Goal: Check status: Check status

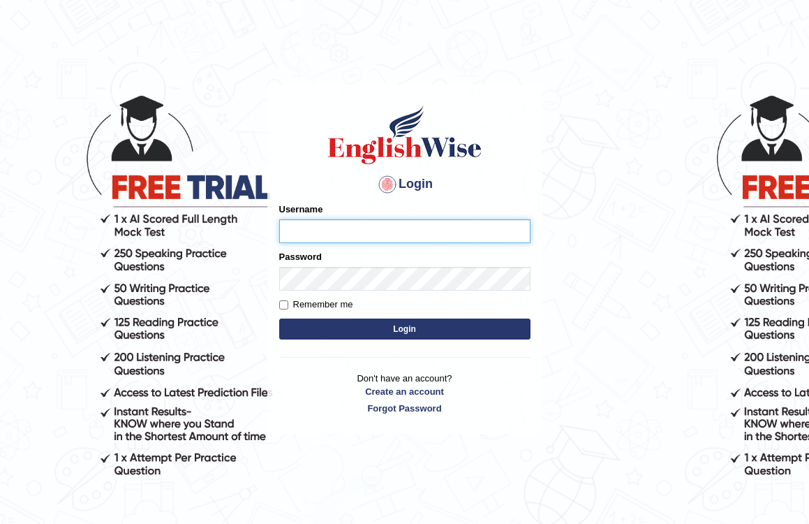
type input "pelinbaki"
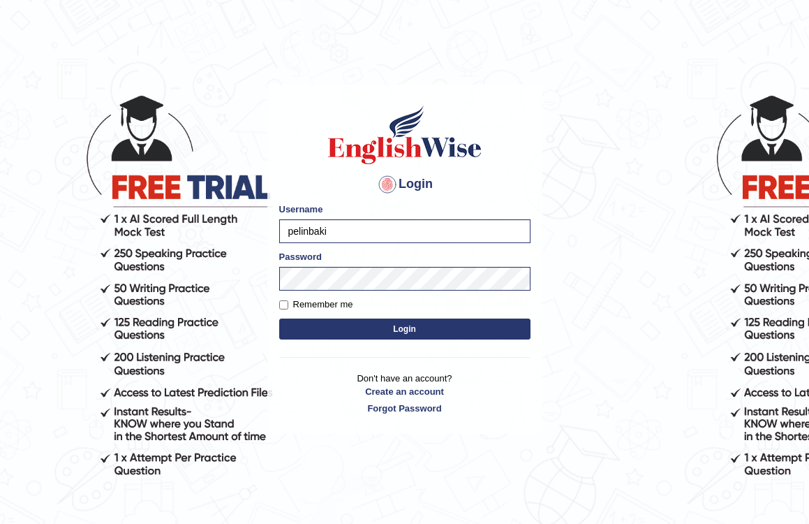
click at [345, 325] on button "Login" at bounding box center [404, 328] width 251 height 21
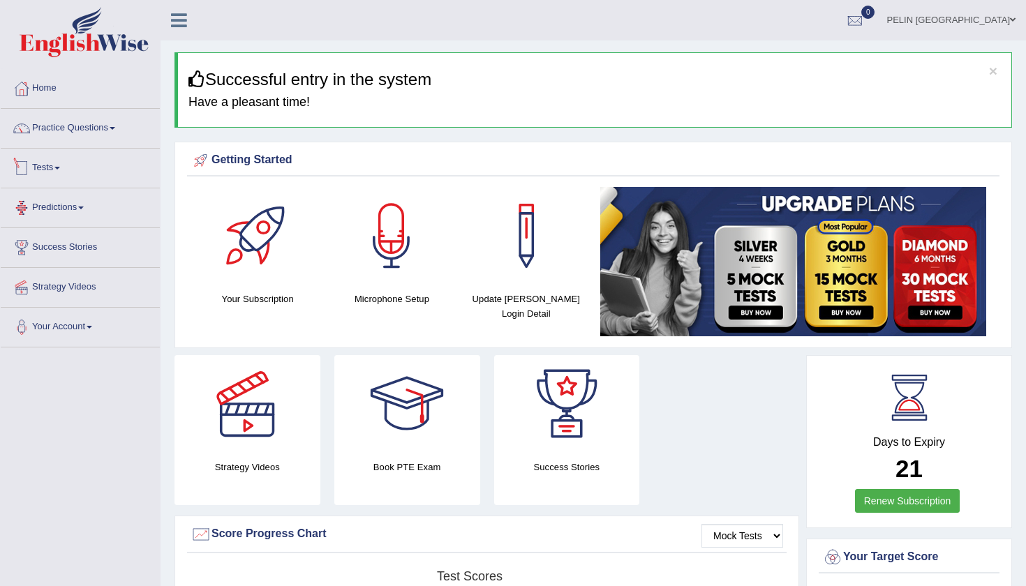
click at [67, 165] on link "Tests" at bounding box center [80, 166] width 159 height 35
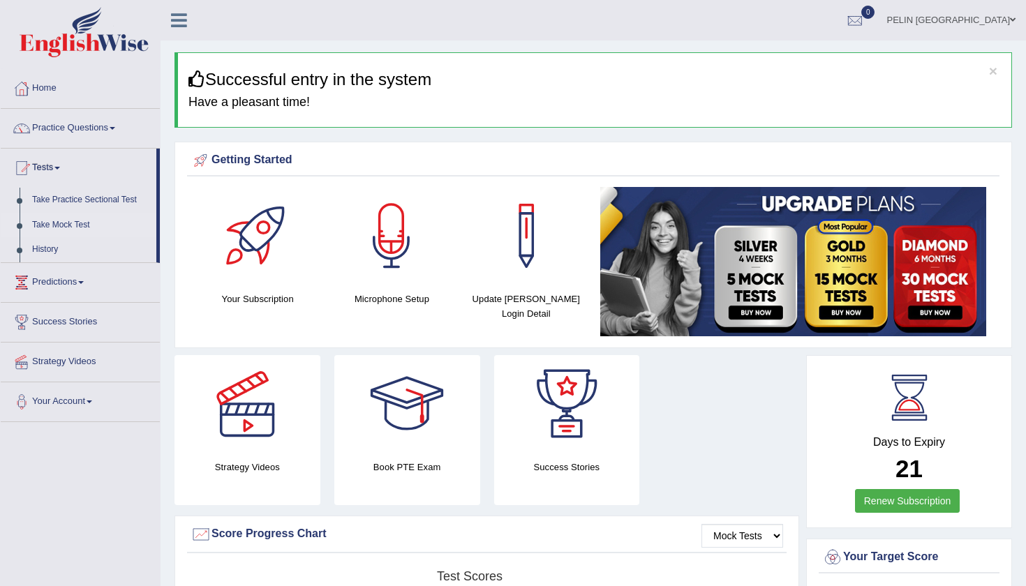
click at [63, 220] on link "Take Mock Test" at bounding box center [91, 225] width 131 height 25
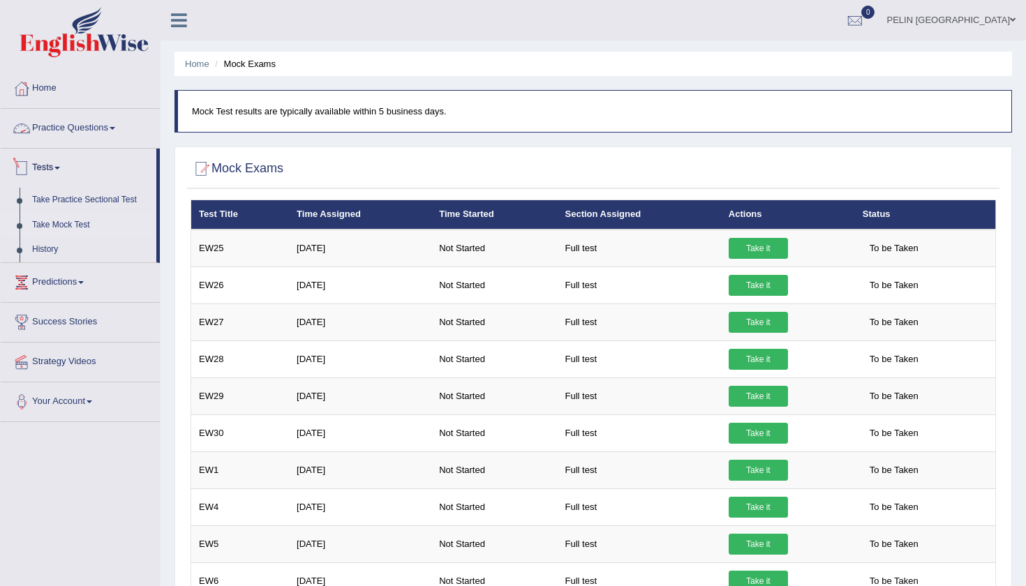
click at [61, 132] on link "Practice Questions" at bounding box center [80, 126] width 159 height 35
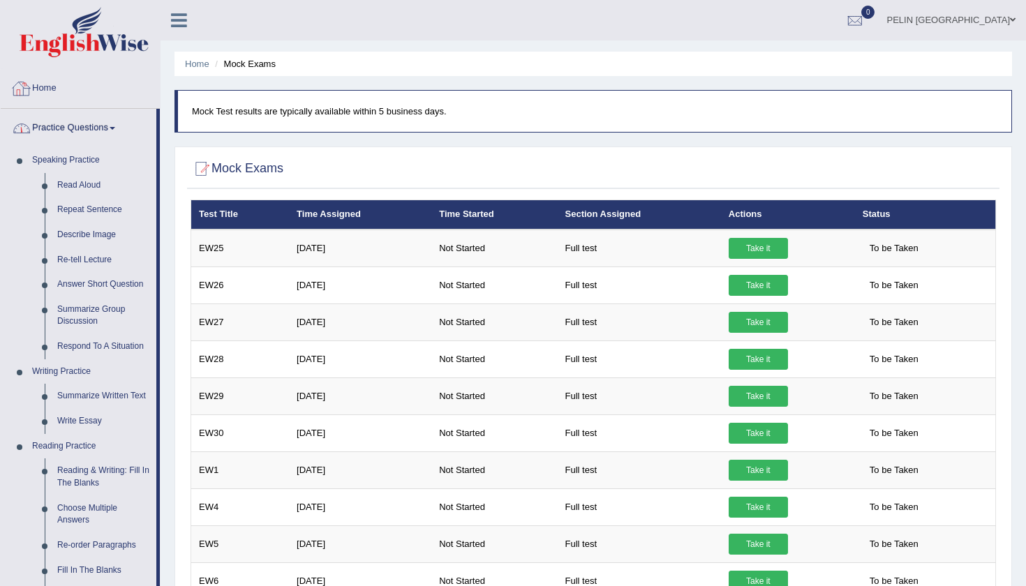
click at [50, 85] on link "Home" at bounding box center [80, 86] width 159 height 35
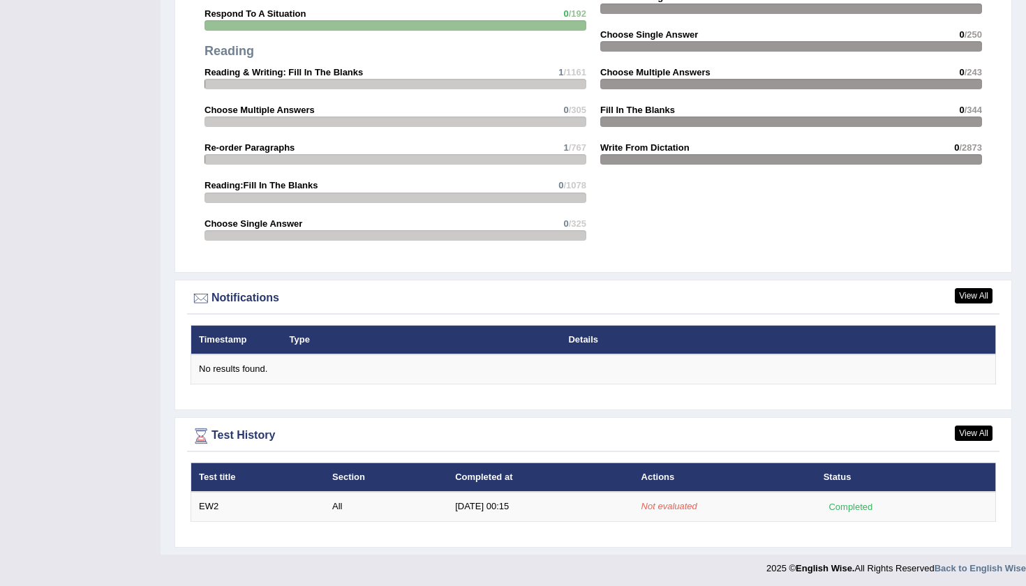
scroll to position [1428, 0]
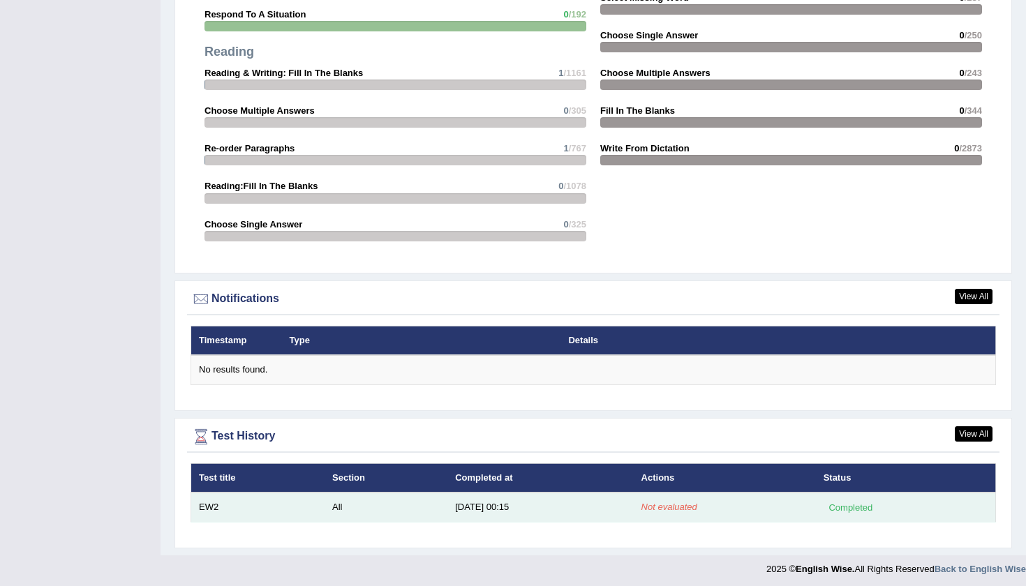
click at [762, 505] on td "Not evaluated" at bounding box center [725, 507] width 182 height 29
click at [341, 499] on td "All" at bounding box center [386, 507] width 123 height 29
click at [438, 503] on td "All" at bounding box center [386, 507] width 123 height 29
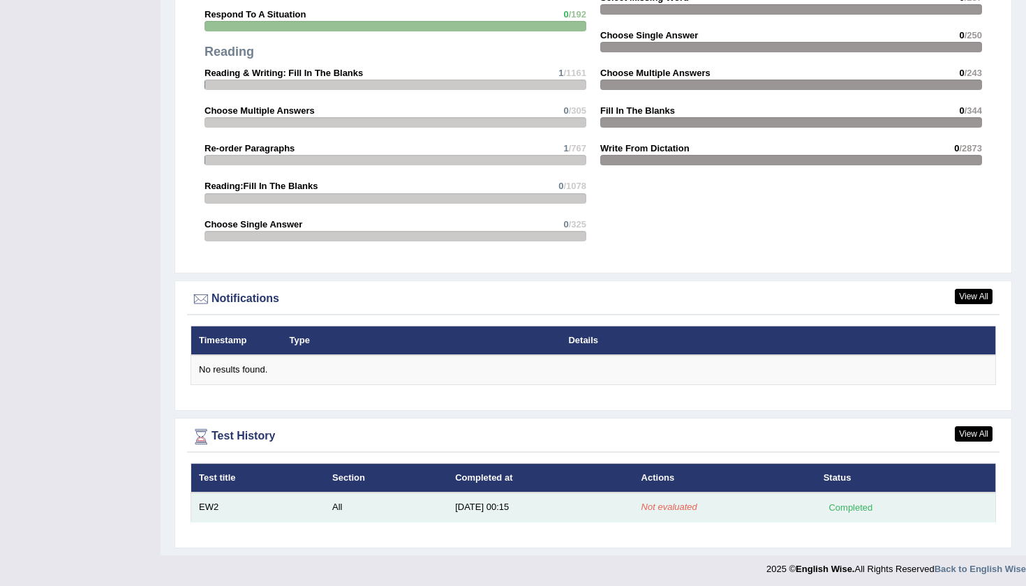
click at [500, 499] on td "[DATE] 00:15" at bounding box center [540, 507] width 186 height 29
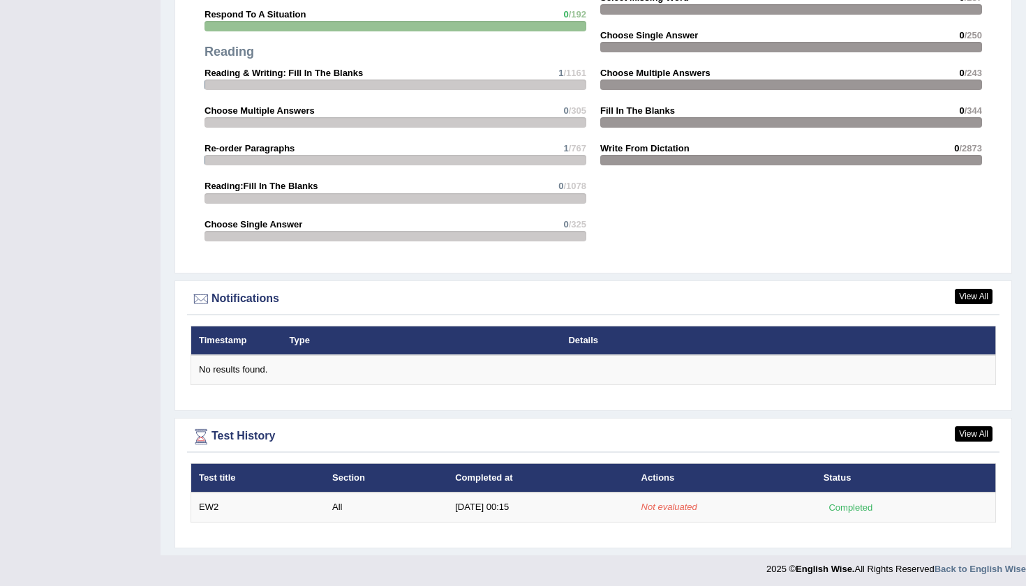
click at [262, 433] on div "Test History" at bounding box center [594, 436] width 806 height 21
click at [981, 429] on link "View All" at bounding box center [974, 433] width 38 height 15
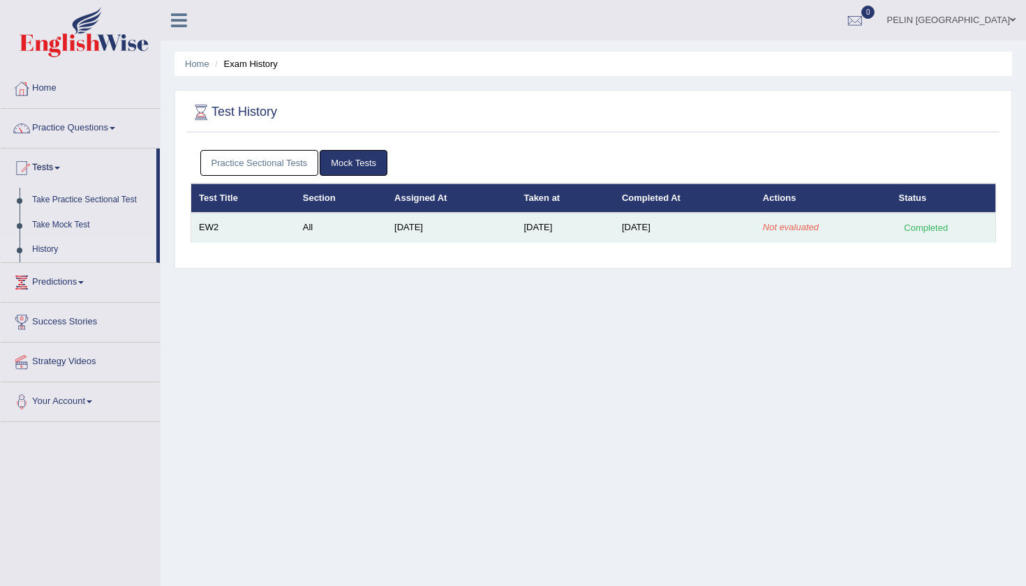
click at [755, 236] on td "Aug 14, 2025" at bounding box center [684, 227] width 141 height 29
click at [792, 231] on em "Not evaluated" at bounding box center [791, 227] width 56 height 10
click at [917, 223] on div "Completed" at bounding box center [926, 228] width 54 height 15
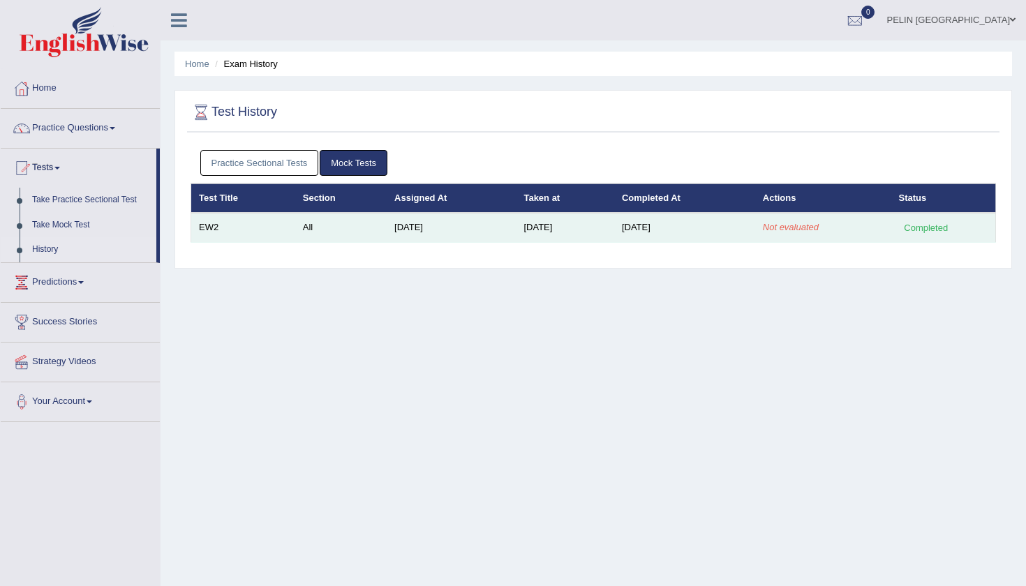
click at [917, 223] on div "Completed" at bounding box center [926, 228] width 54 height 15
click at [731, 237] on td "[DATE]" at bounding box center [684, 227] width 141 height 29
click at [785, 239] on td "Not evaluated" at bounding box center [823, 227] width 136 height 29
click at [799, 232] on td "Not evaluated" at bounding box center [823, 227] width 136 height 29
click at [295, 221] on td "All" at bounding box center [340, 227] width 91 height 29
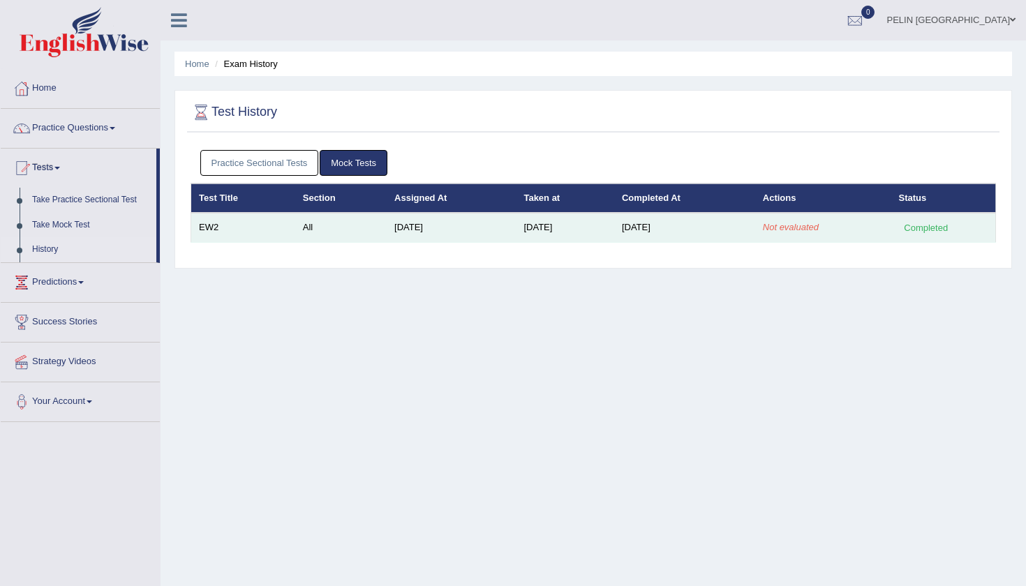
click at [225, 220] on td "EW2" at bounding box center [243, 227] width 104 height 29
click at [810, 228] on em "Not evaluated" at bounding box center [791, 227] width 56 height 10
click at [942, 225] on div "Completed" at bounding box center [926, 228] width 54 height 15
drag, startPoint x: 769, startPoint y: 225, endPoint x: 835, endPoint y: 224, distance: 66.3
click at [835, 224] on td "Not evaluated" at bounding box center [823, 227] width 136 height 29
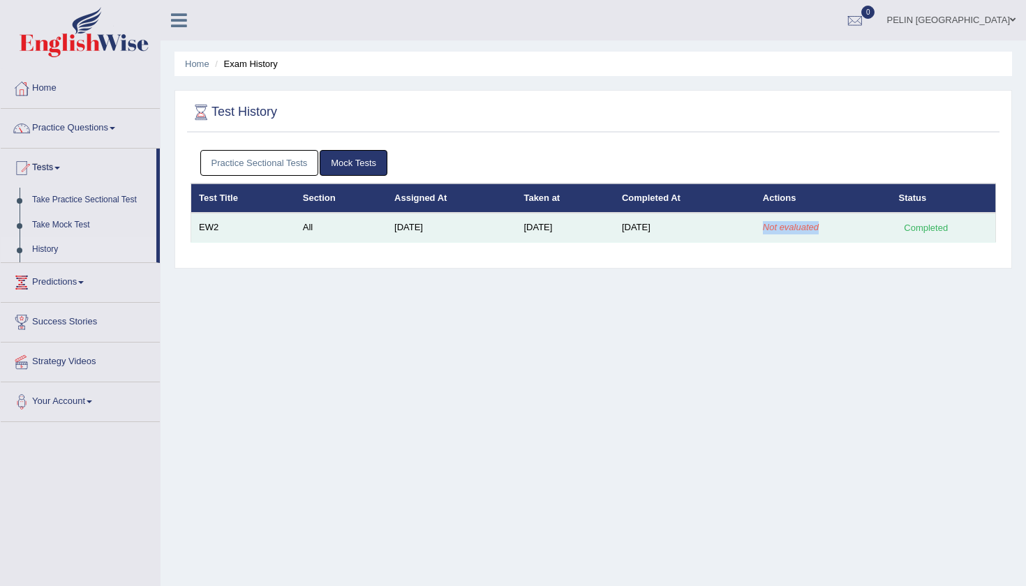
copy em "Not evaluated"
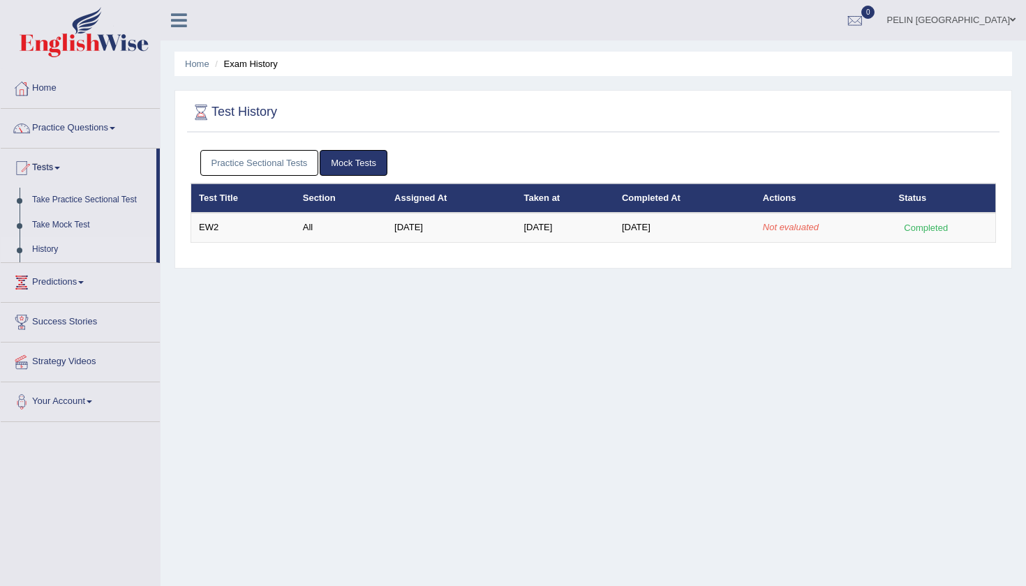
click at [456, 373] on div "Home Exam History Test History Practice Sectional Tests Mock Tests Test Title S…" at bounding box center [594, 349] width 866 height 698
click at [65, 219] on link "Take Mock Test" at bounding box center [91, 225] width 131 height 25
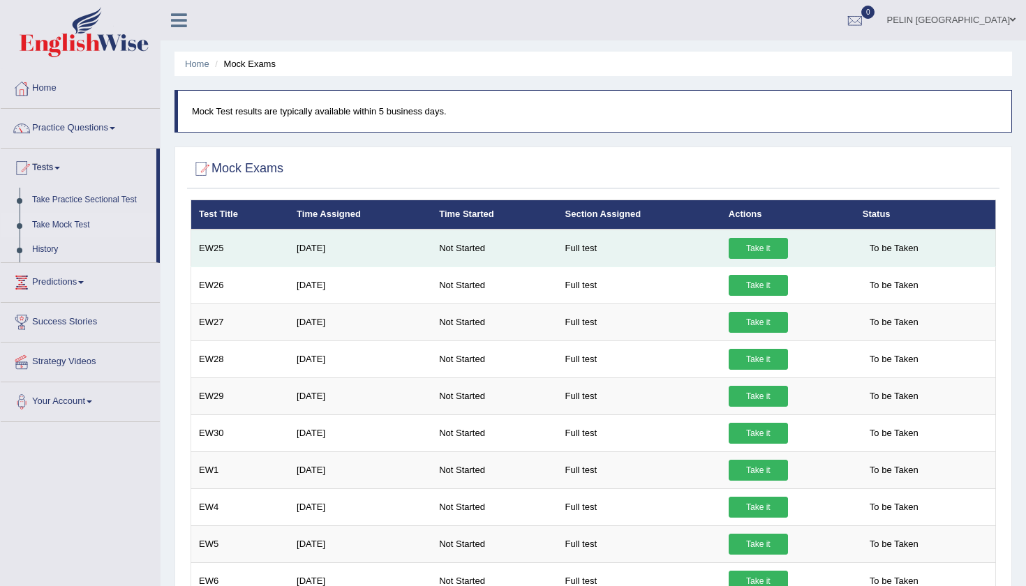
click at [773, 253] on link "Take it" at bounding box center [758, 248] width 59 height 21
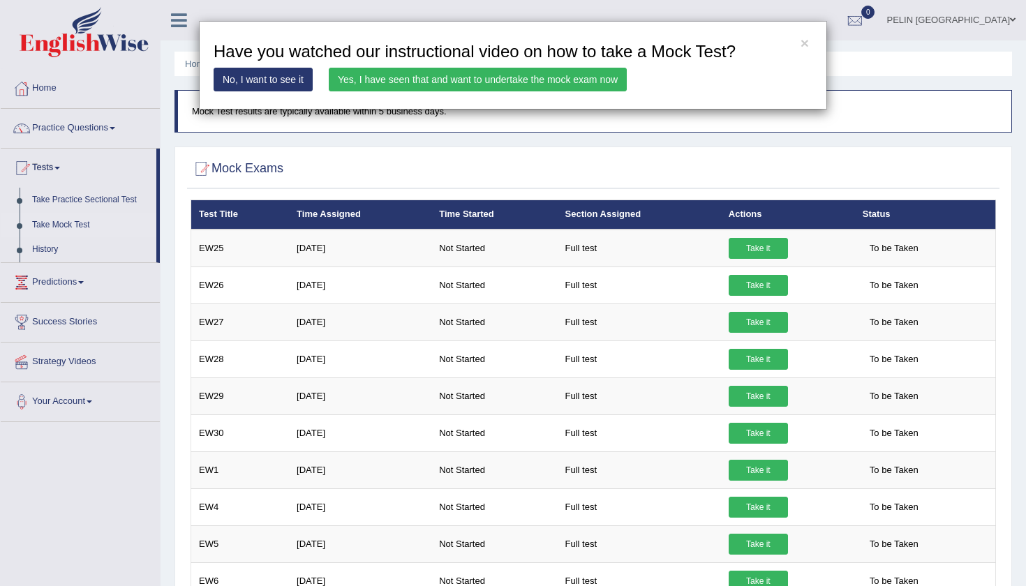
click at [274, 82] on link "No, I want to see it" at bounding box center [263, 80] width 99 height 24
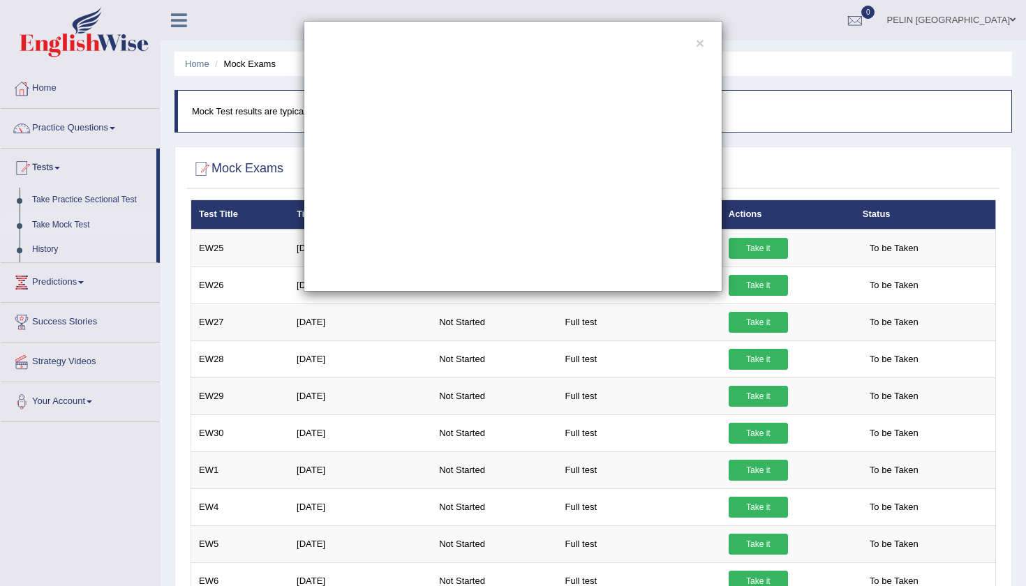
click at [54, 245] on div "×" at bounding box center [513, 156] width 1026 height 271
click at [43, 249] on div "×" at bounding box center [513, 156] width 1026 height 271
click at [50, 246] on div "×" at bounding box center [513, 156] width 1026 height 271
click at [57, 180] on div "×" at bounding box center [513, 156] width 1026 height 271
click at [54, 170] on div "×" at bounding box center [513, 156] width 1026 height 271
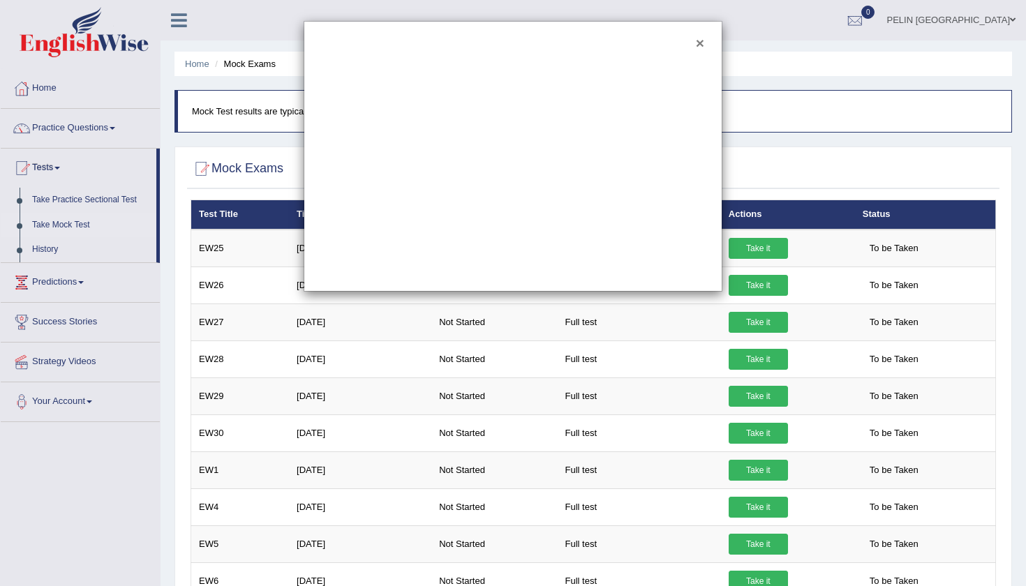
click at [700, 43] on button "×" at bounding box center [700, 43] width 8 height 15
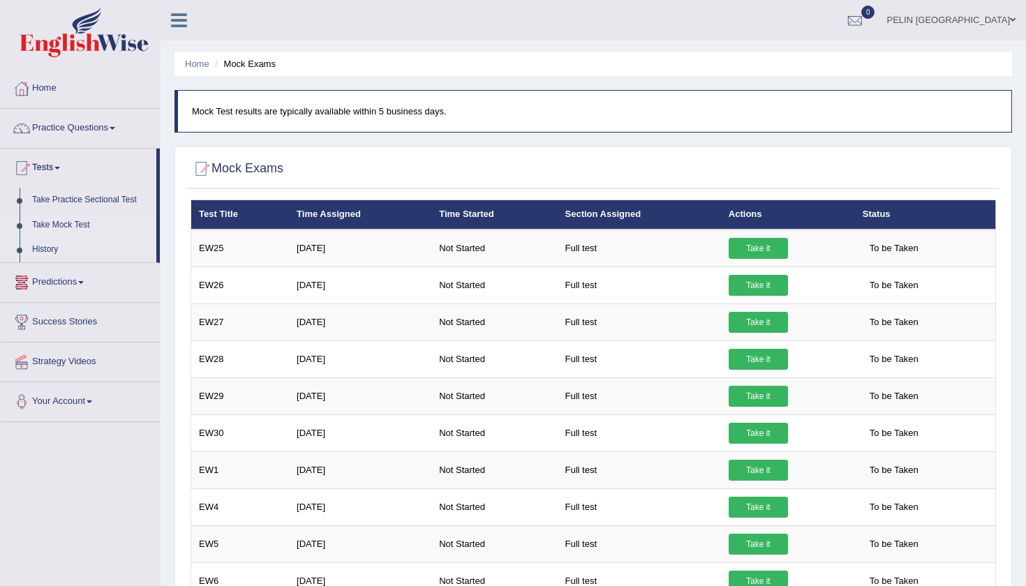
click at [53, 246] on link "History" at bounding box center [91, 249] width 131 height 25
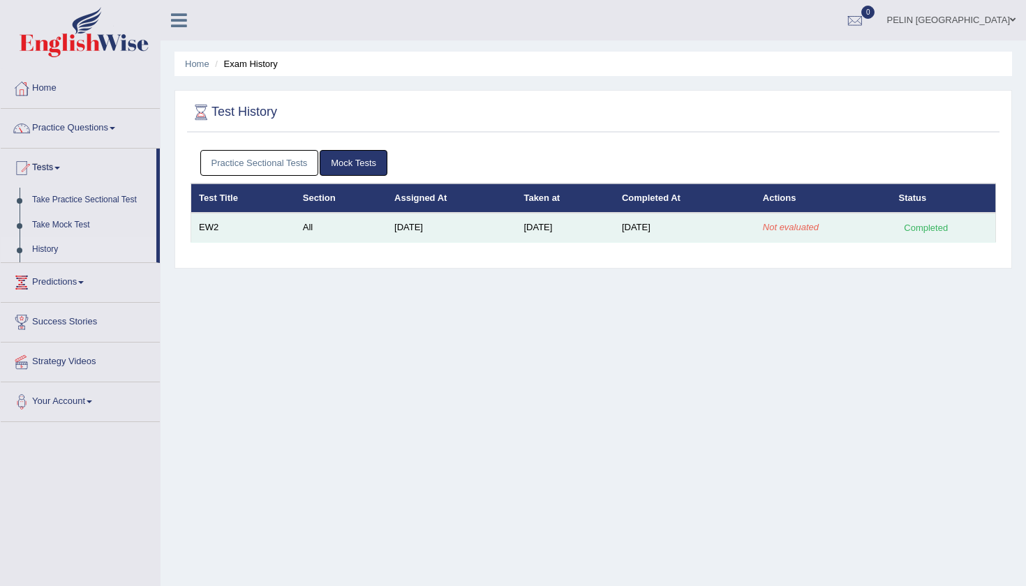
click at [739, 227] on td "[DATE]" at bounding box center [684, 227] width 141 height 29
click at [925, 221] on div "Completed" at bounding box center [926, 228] width 54 height 15
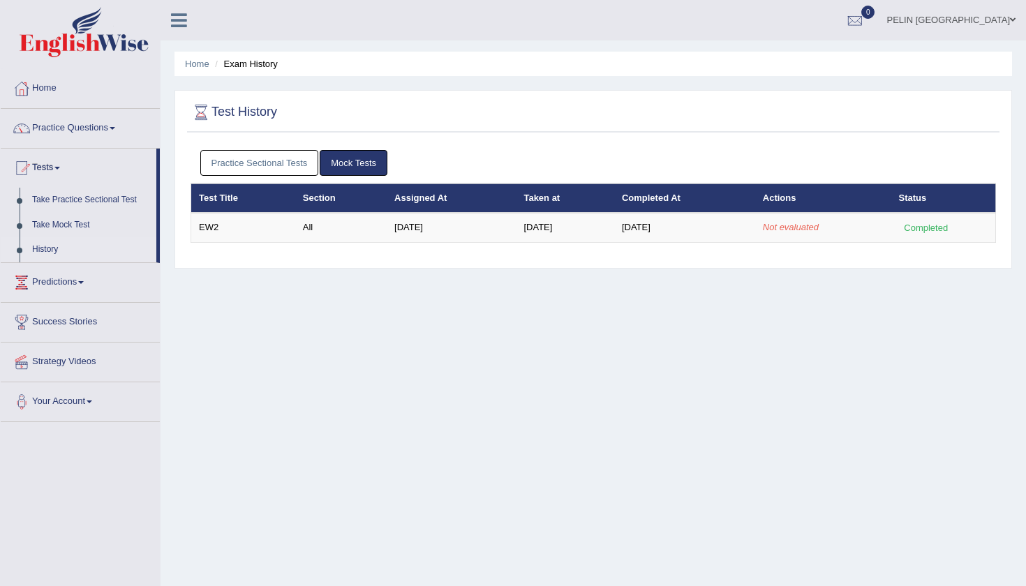
click at [530, 498] on div "Home Exam History Test History Practice Sectional Tests Mock Tests Test Title S…" at bounding box center [594, 349] width 866 height 698
click at [544, 242] on div "Practice Sectional Tests Mock Tests Test Title Section Assigned At Taken at Com…" at bounding box center [593, 202] width 813 height 118
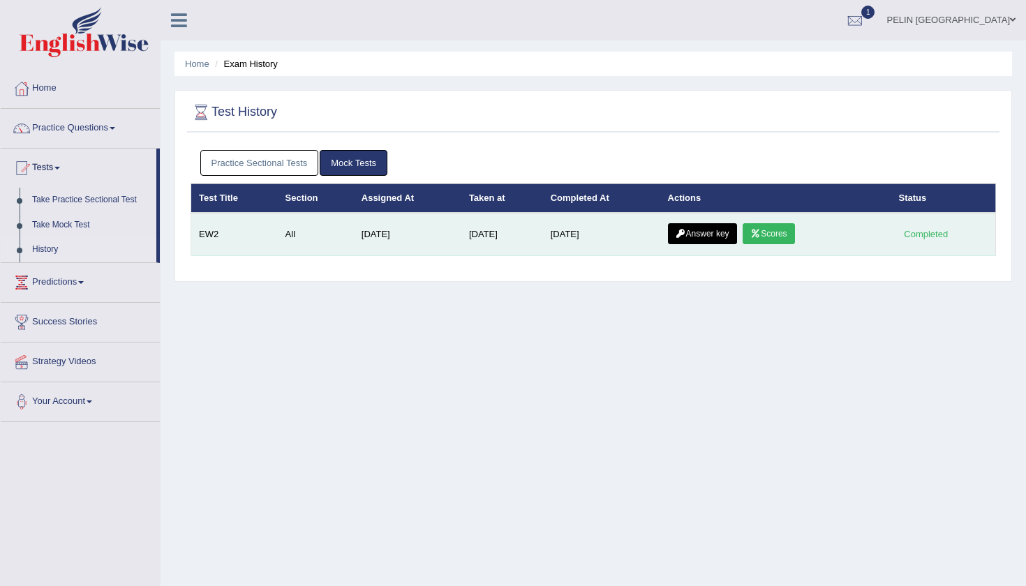
click at [768, 234] on link "Scores" at bounding box center [769, 233] width 52 height 21
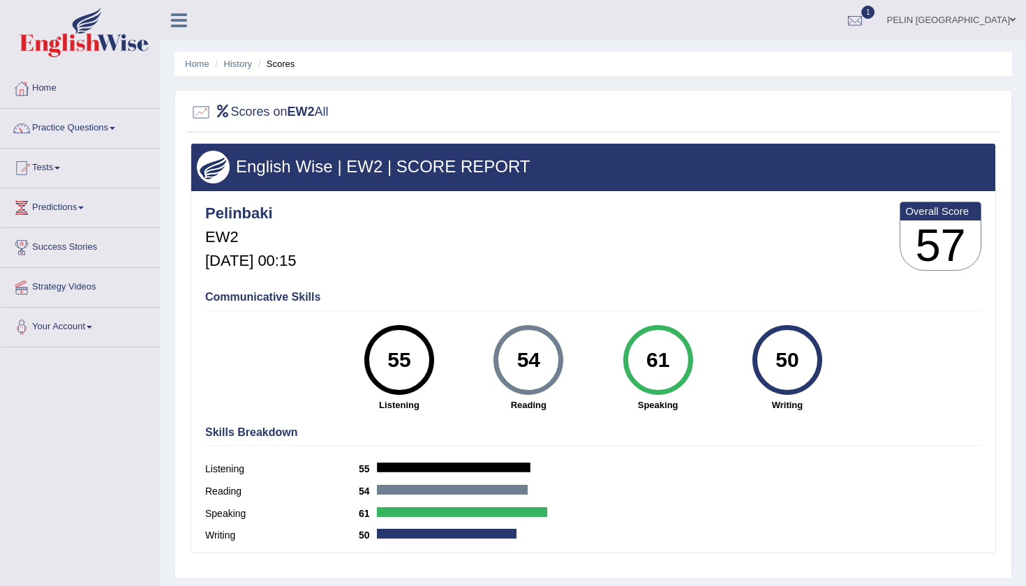
click at [789, 341] on div "50" at bounding box center [787, 360] width 51 height 59
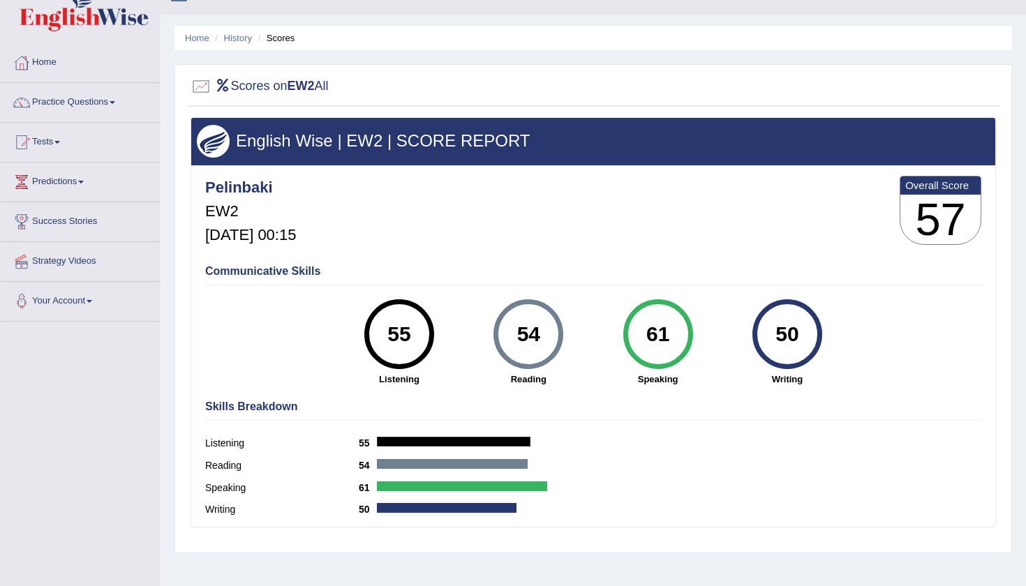
scroll to position [27, 0]
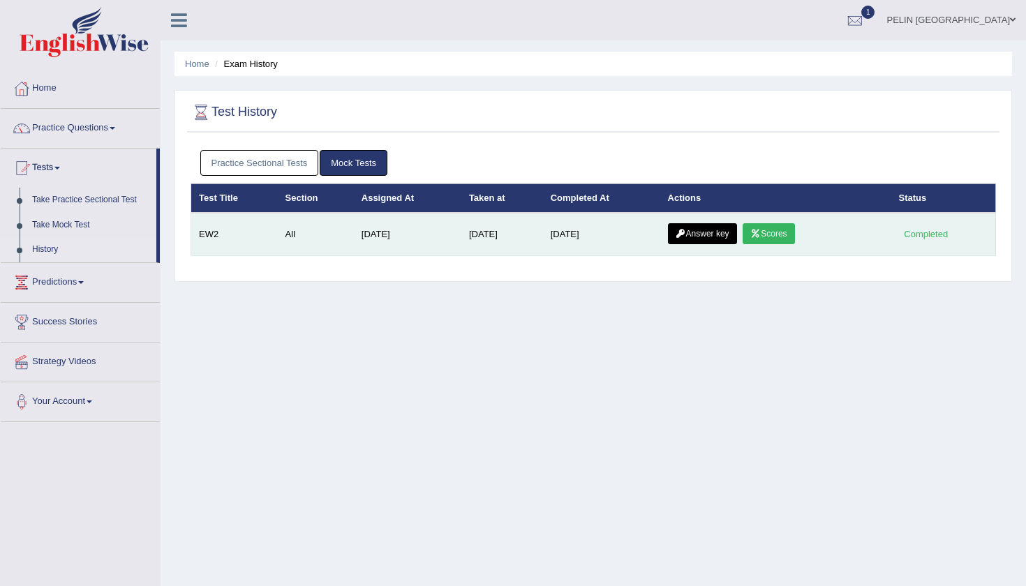
click at [731, 236] on link "Answer key" at bounding box center [702, 233] width 69 height 21
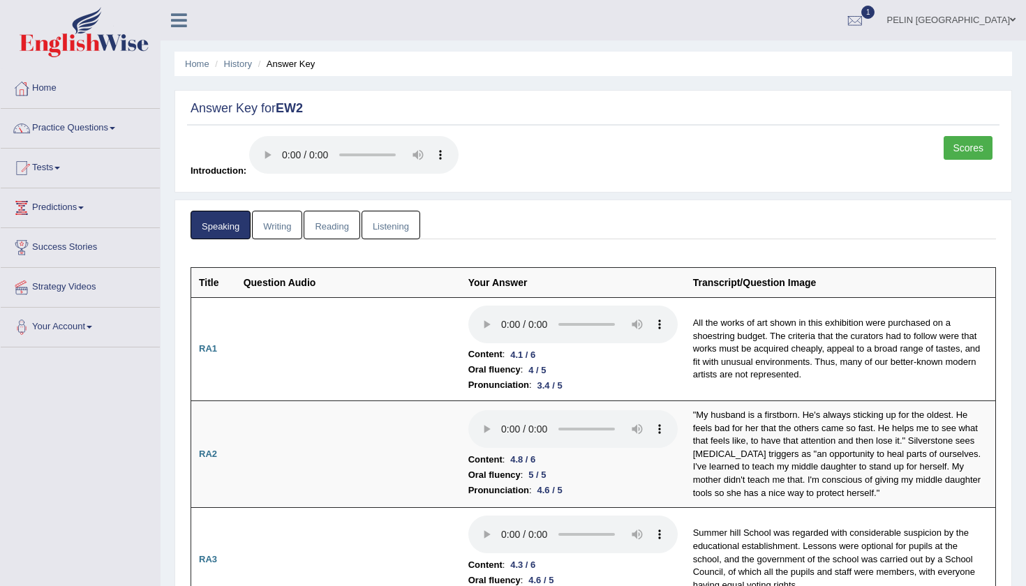
click at [276, 211] on link "Writing" at bounding box center [277, 225] width 50 height 29
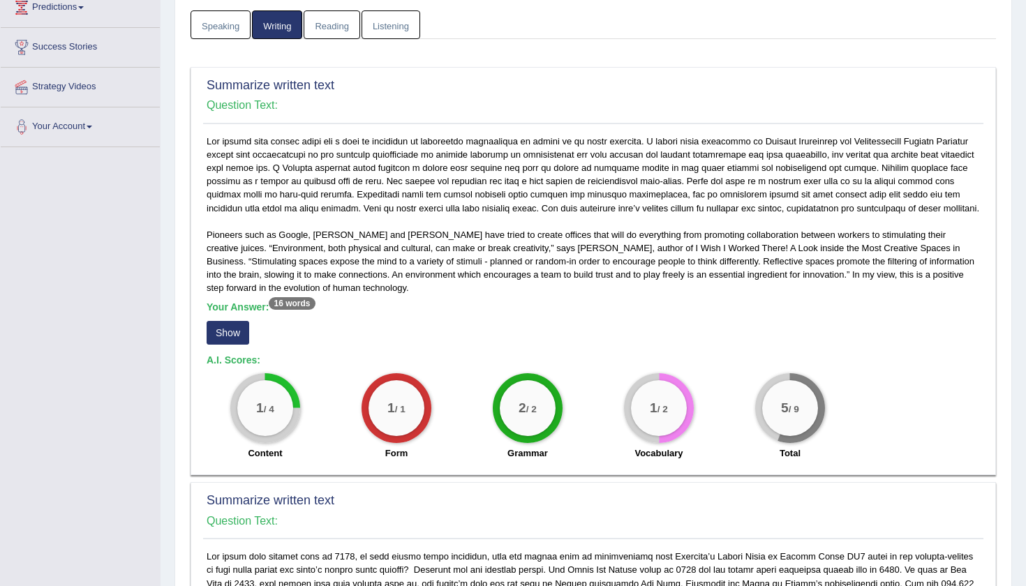
scroll to position [207, 0]
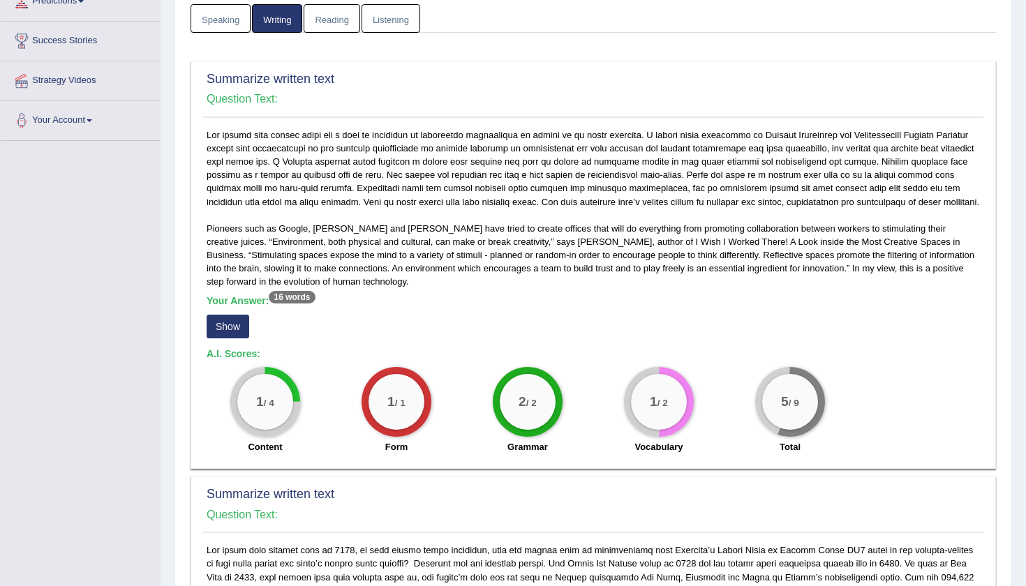
click at [306, 291] on sup "16 words" at bounding box center [292, 297] width 46 height 13
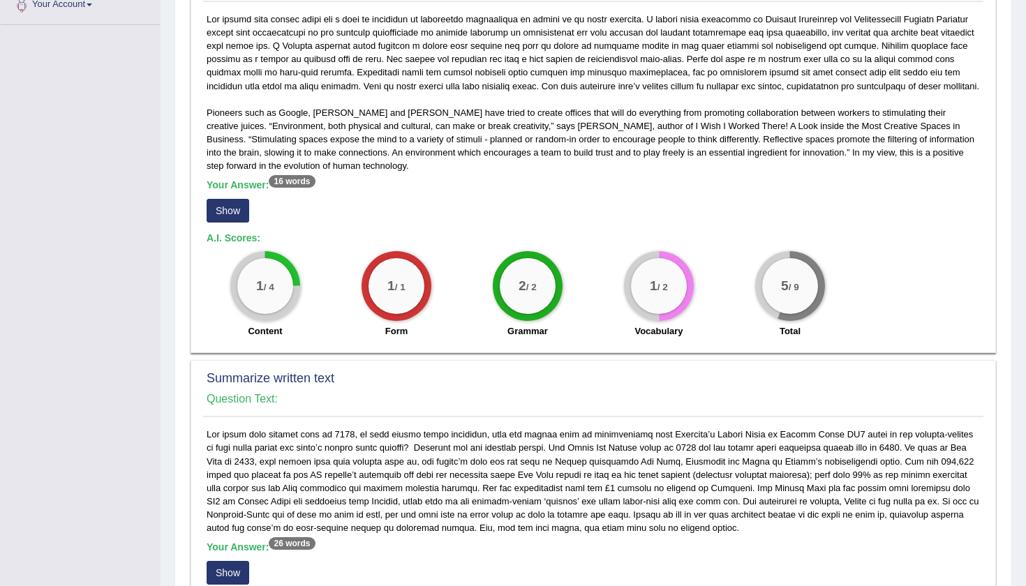
scroll to position [304, 0]
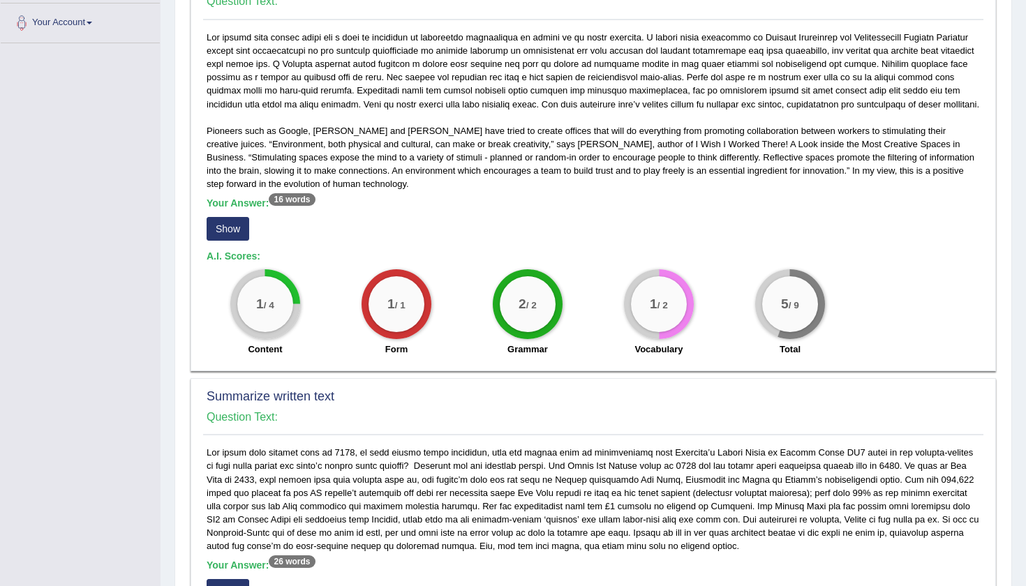
click at [231, 223] on button "Show" at bounding box center [228, 229] width 43 height 24
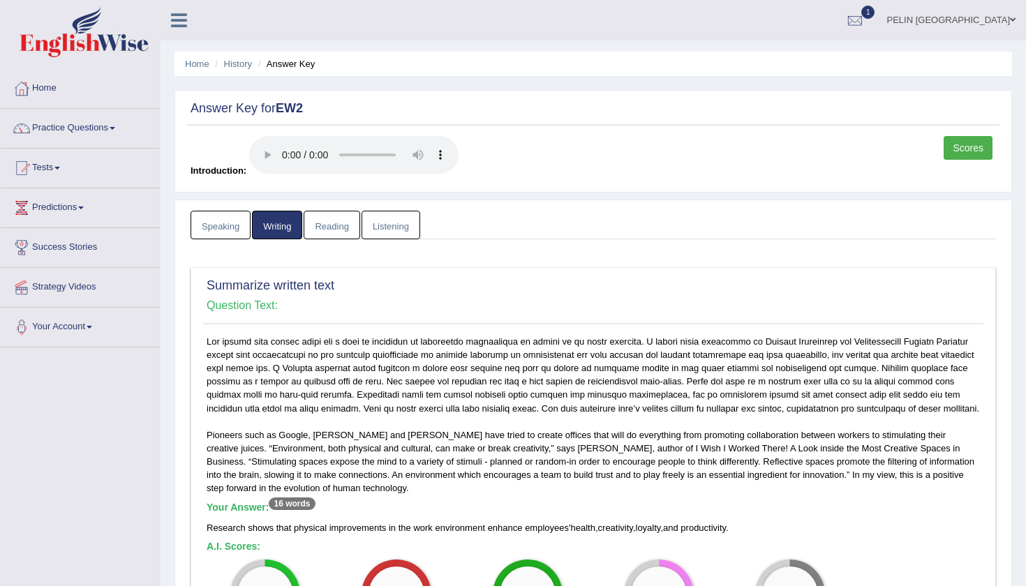
scroll to position [0, 0]
click at [343, 211] on link "Reading" at bounding box center [332, 225] width 56 height 29
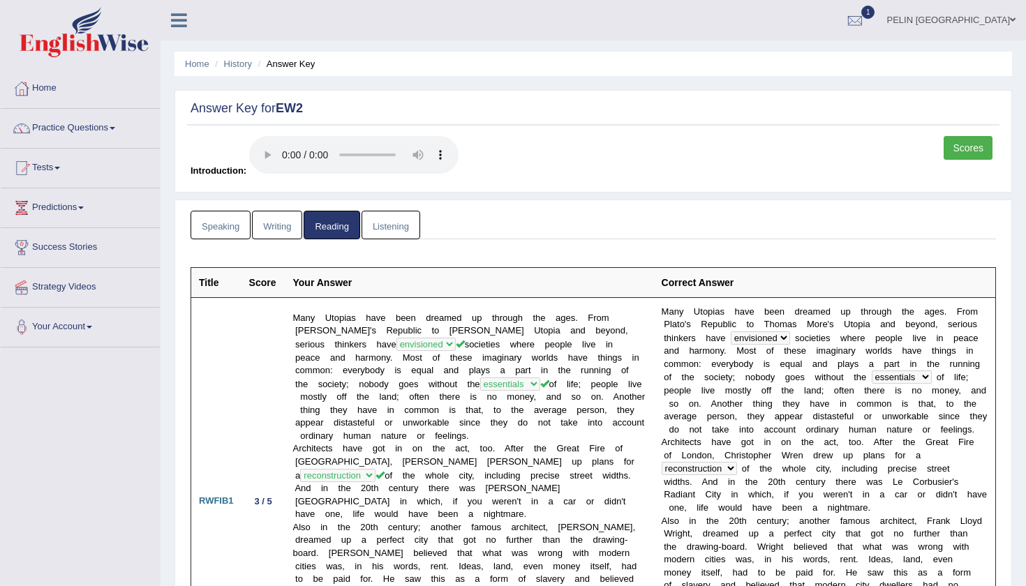
click at [392, 211] on link "Listening" at bounding box center [391, 225] width 59 height 29
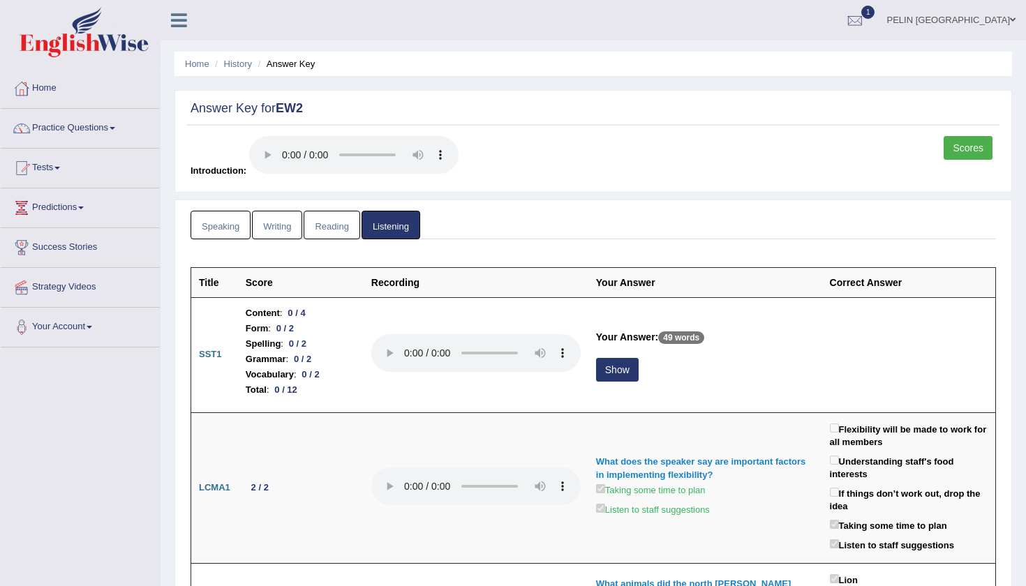
click at [226, 211] on link "Speaking" at bounding box center [221, 225] width 60 height 29
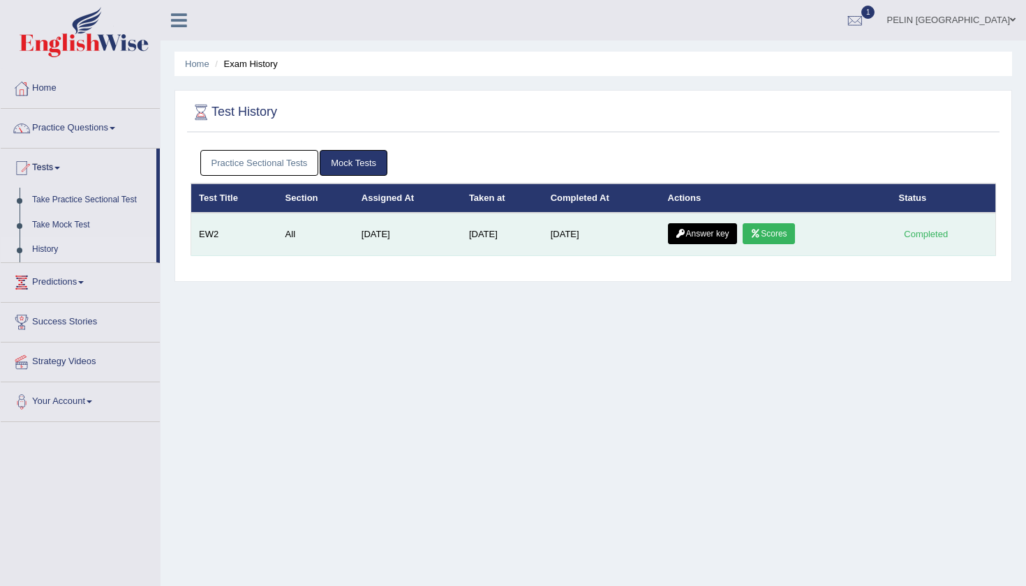
click at [785, 231] on link "Scores" at bounding box center [769, 233] width 52 height 21
click at [787, 232] on link "Scores" at bounding box center [769, 233] width 52 height 21
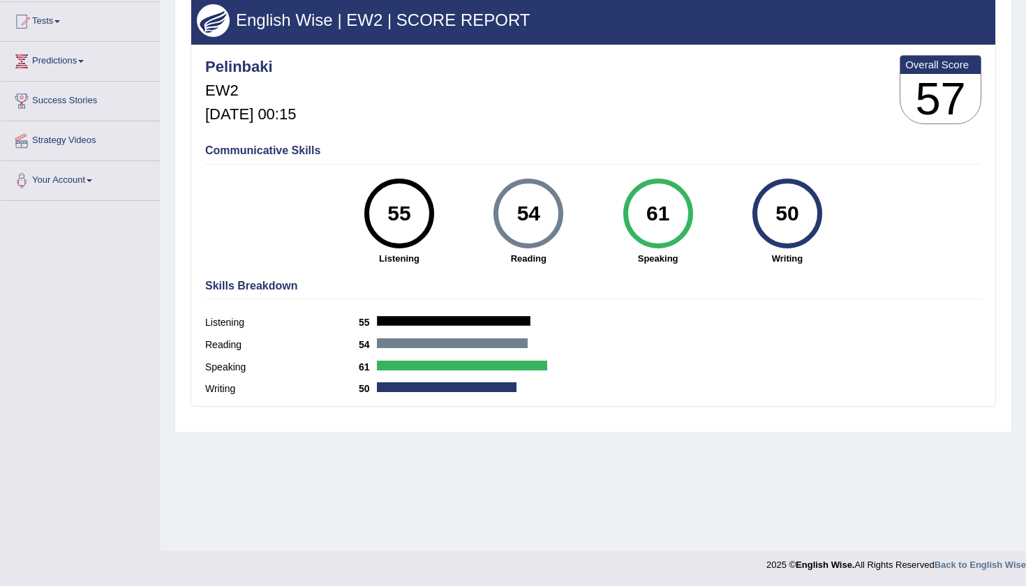
scroll to position [147, 0]
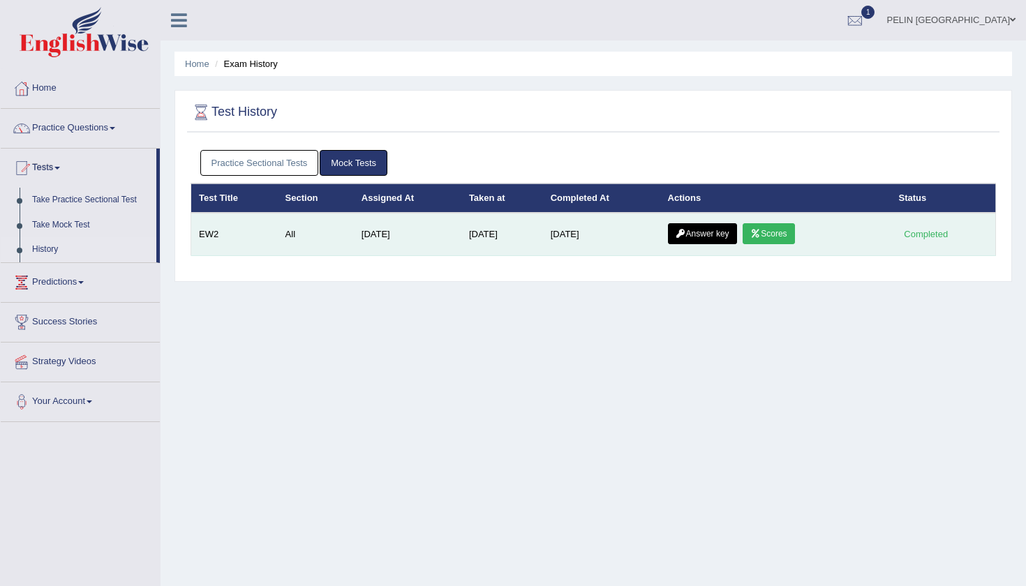
click at [716, 230] on link "Answer key" at bounding box center [702, 233] width 69 height 21
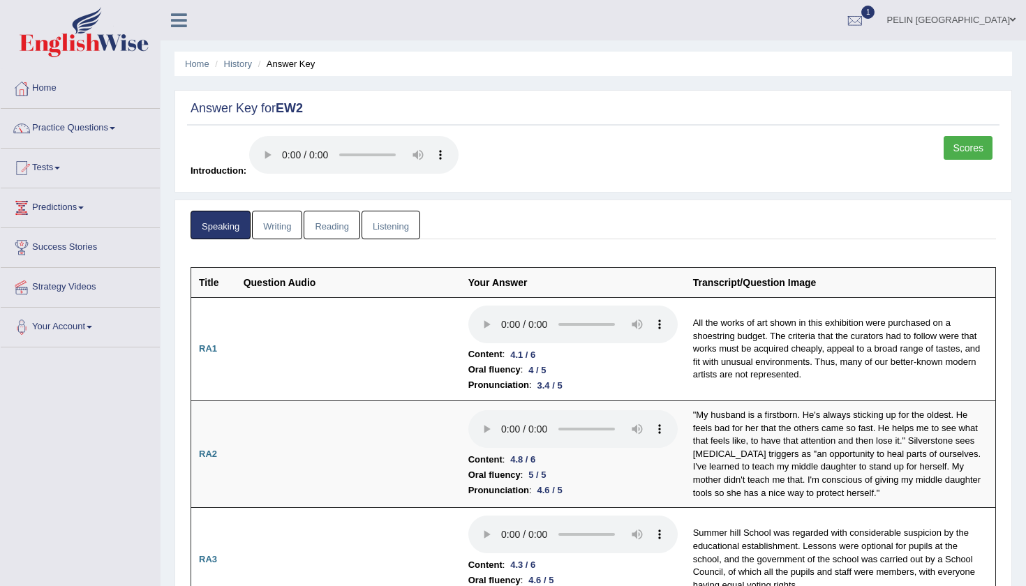
click at [399, 217] on link "Listening" at bounding box center [391, 225] width 59 height 29
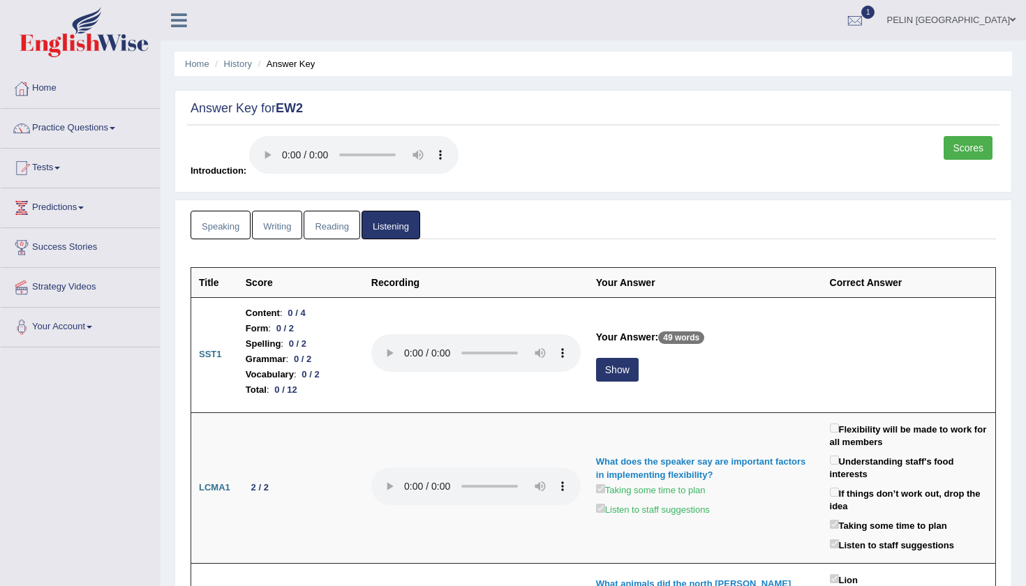
click at [227, 211] on link "Speaking" at bounding box center [221, 225] width 60 height 29
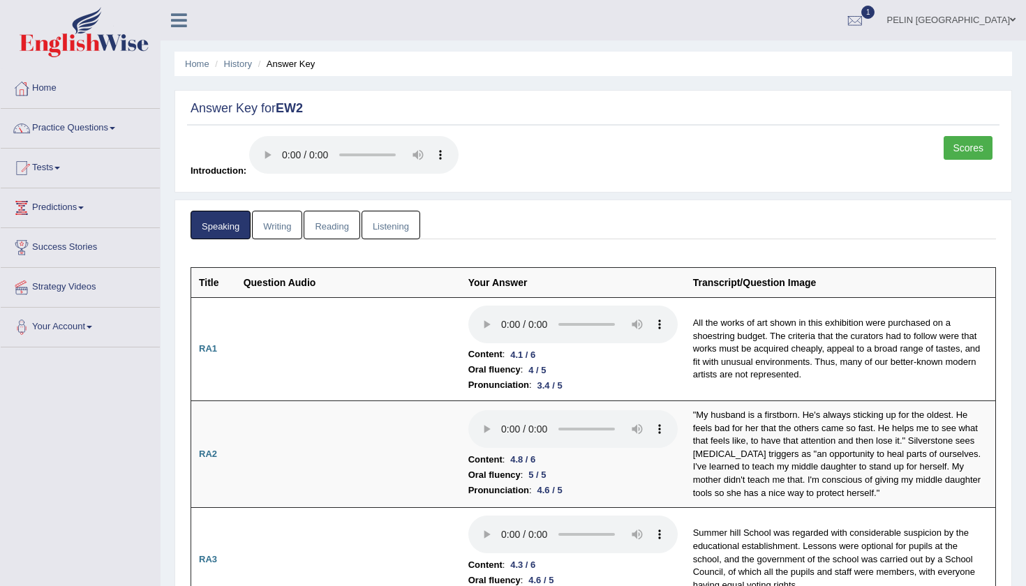
click at [285, 213] on link "Writing" at bounding box center [277, 225] width 50 height 29
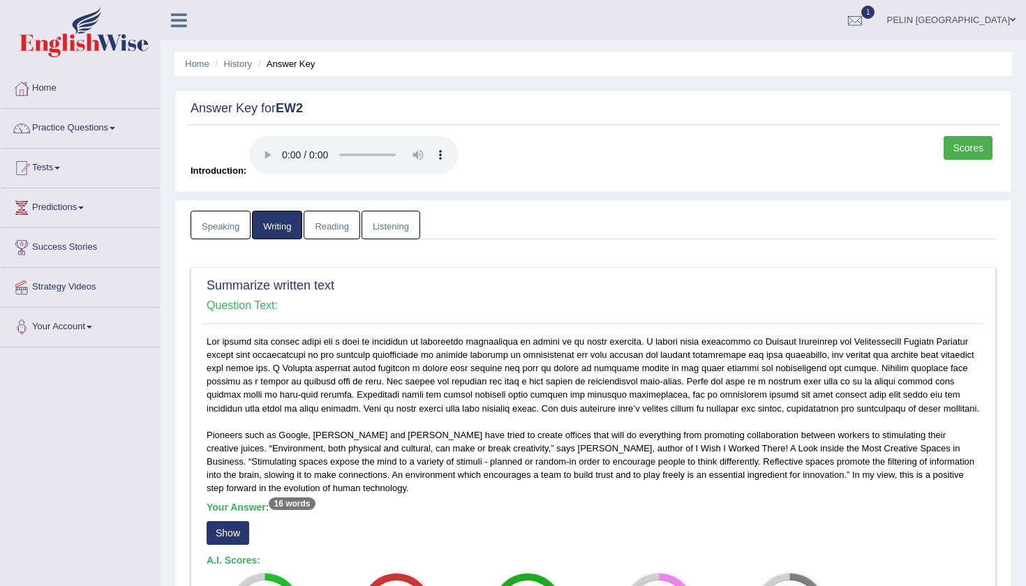
click at [334, 211] on link "Reading" at bounding box center [332, 225] width 56 height 29
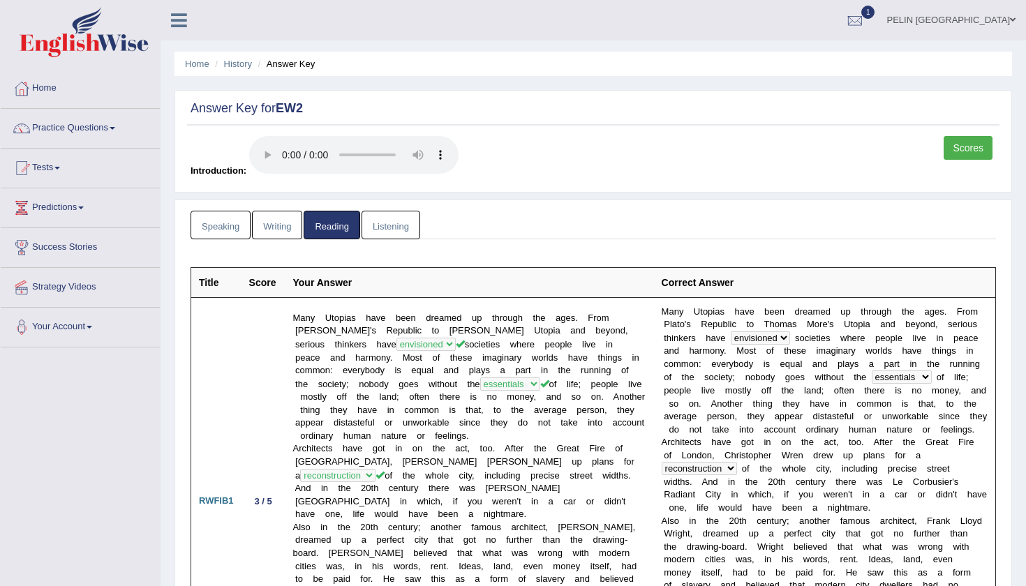
click at [391, 211] on link "Listening" at bounding box center [391, 225] width 59 height 29
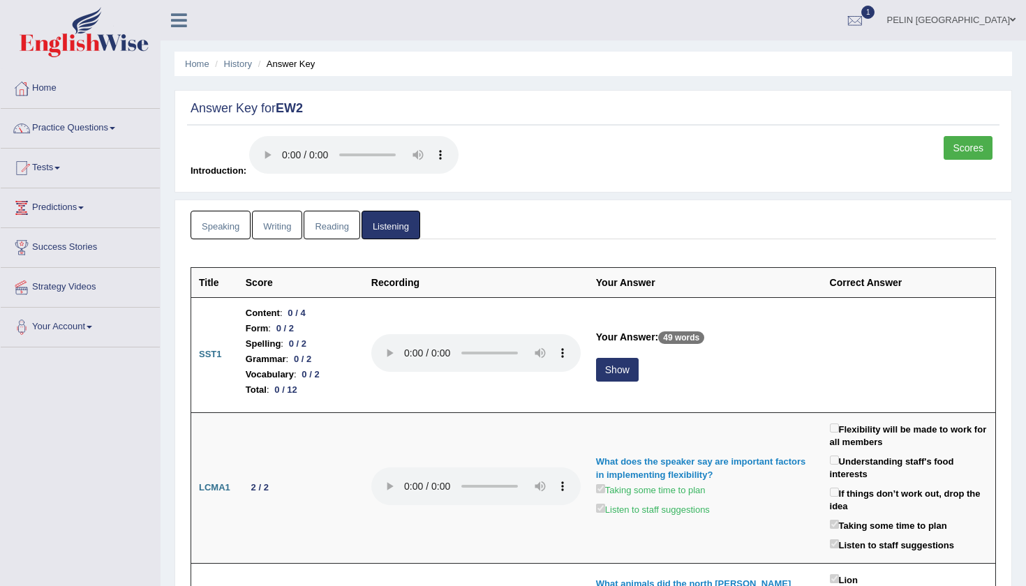
click at [221, 211] on link "Speaking" at bounding box center [221, 225] width 60 height 29
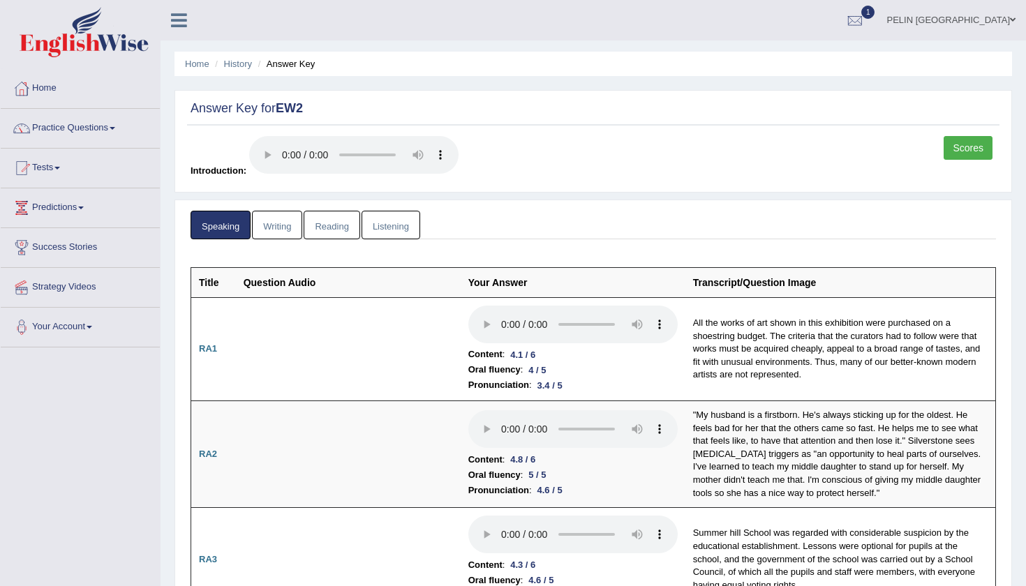
click at [418, 214] on link "Listening" at bounding box center [391, 225] width 59 height 29
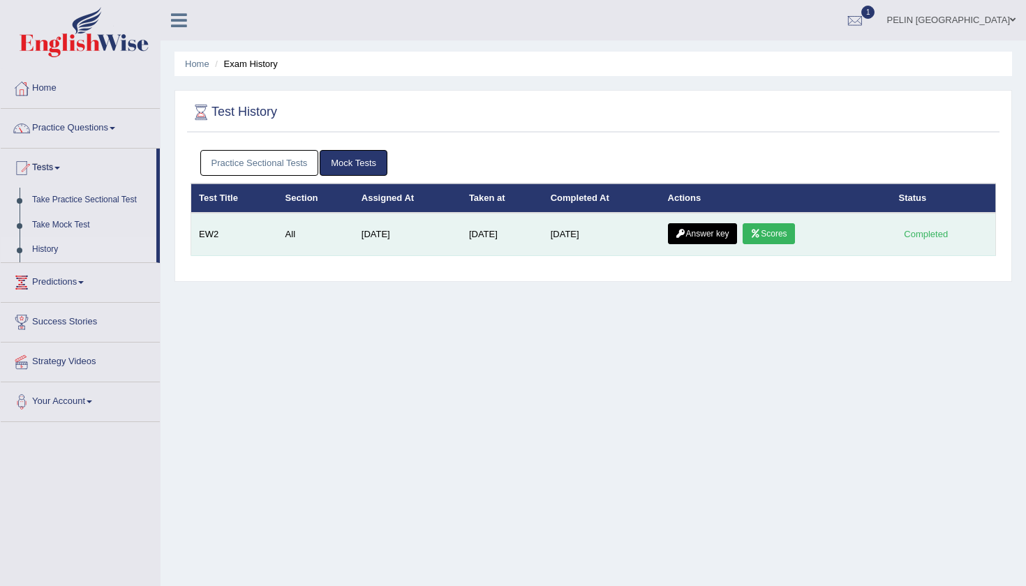
click at [788, 230] on link "Scores" at bounding box center [769, 233] width 52 height 21
